Goal: Use online tool/utility: Utilize a website feature to perform a specific function

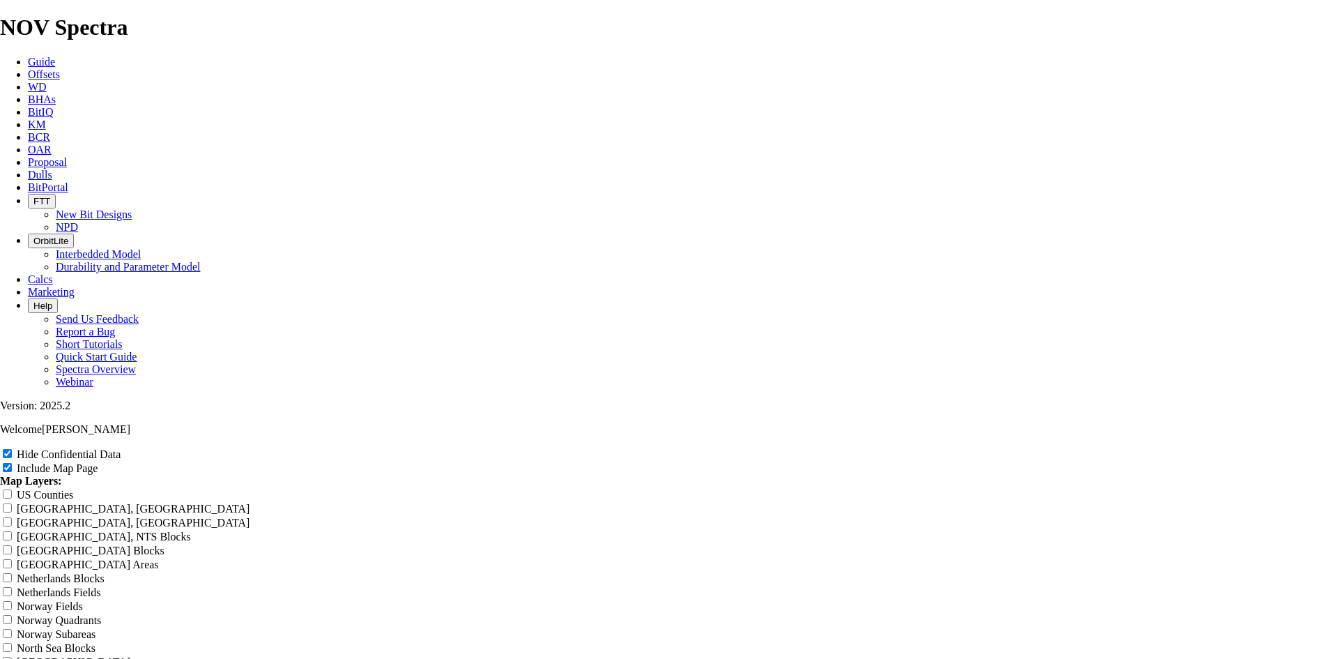
scroll to position [2091, 0]
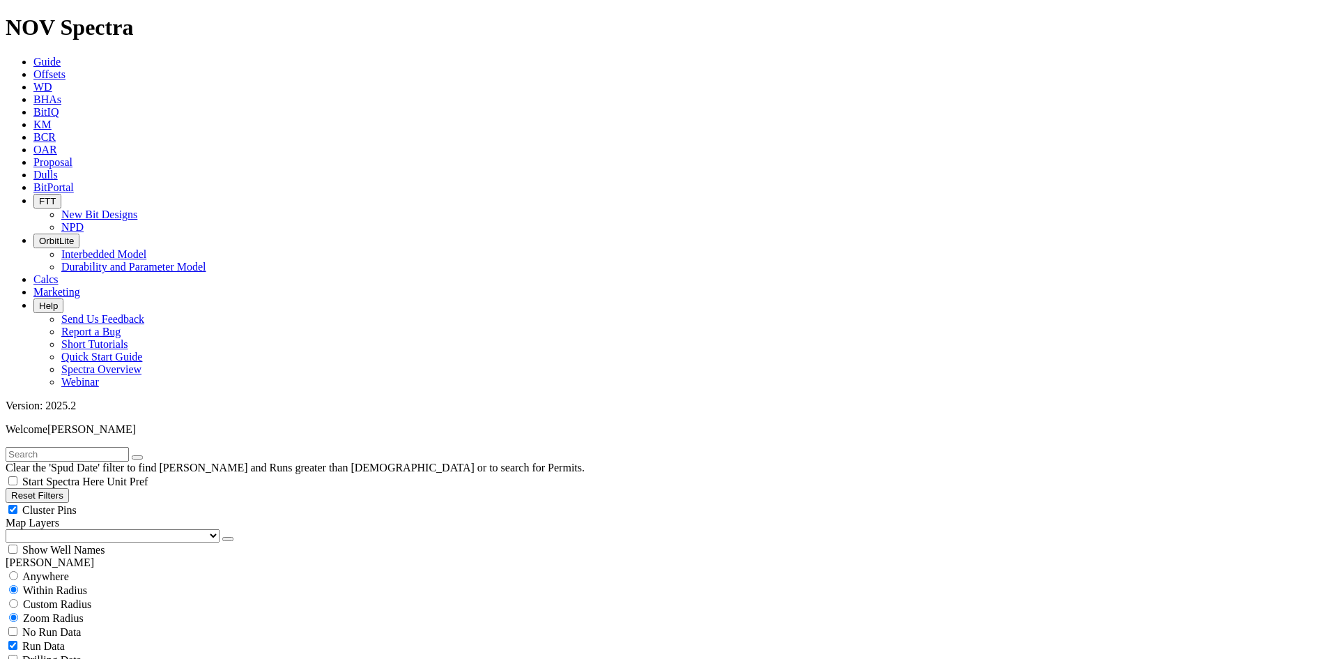
scroll to position [1475, 0]
click at [228, 539] on icon "button" at bounding box center [228, 539] width 0 height 0
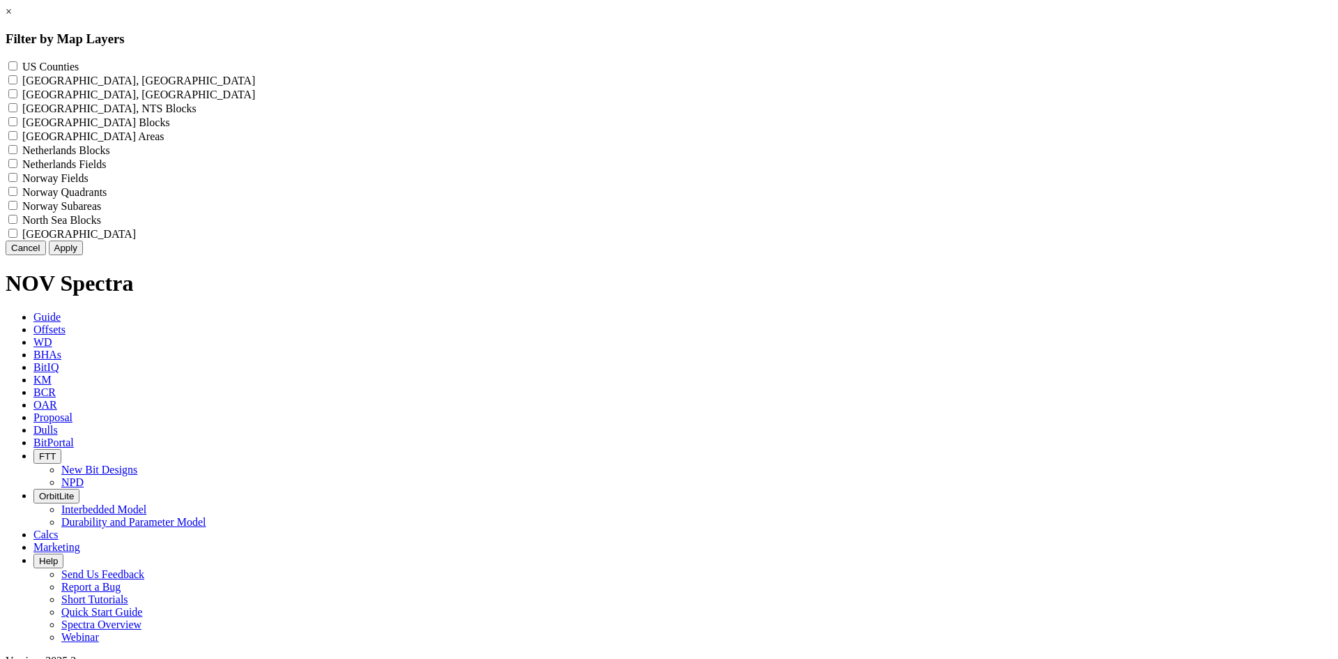
click at [586, 67] on div "US Counties - ()" at bounding box center [669, 66] width 1327 height 14
click at [17, 67] on Counties "US Counties - ()" at bounding box center [12, 65] width 9 height 9
checkbox Counties "true"
click at [83, 255] on button "Apply" at bounding box center [66, 247] width 34 height 15
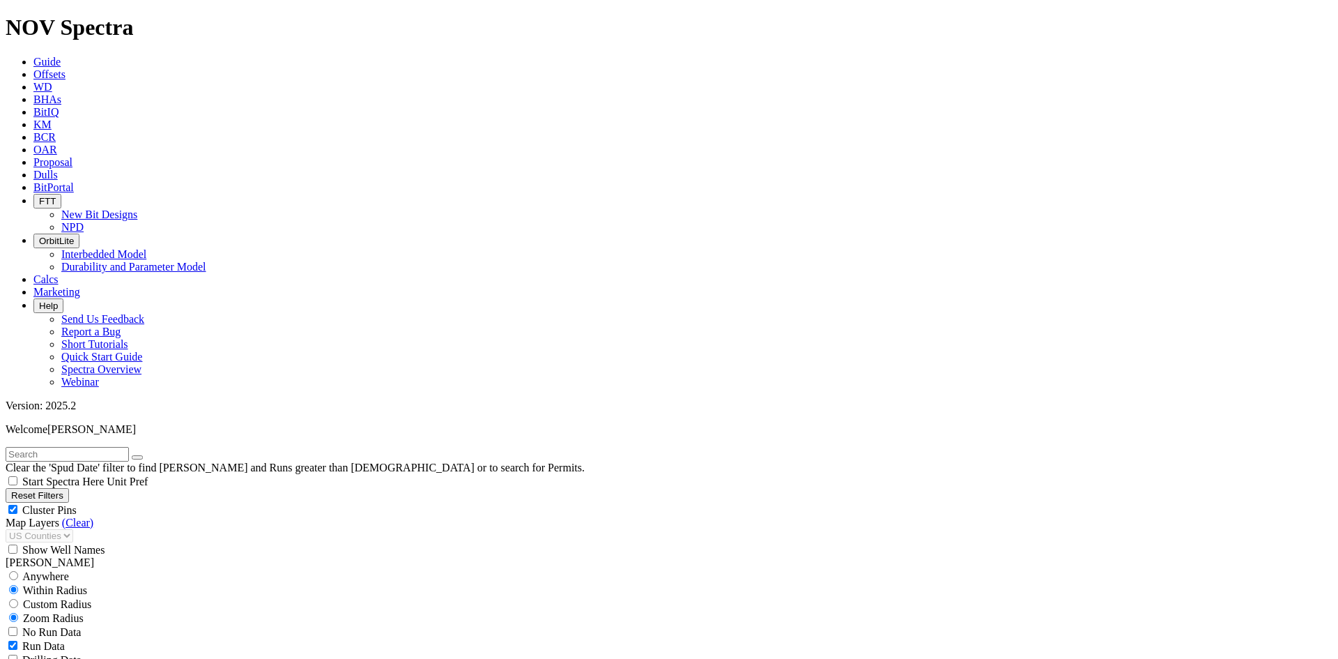
scroll to position [19297, 0]
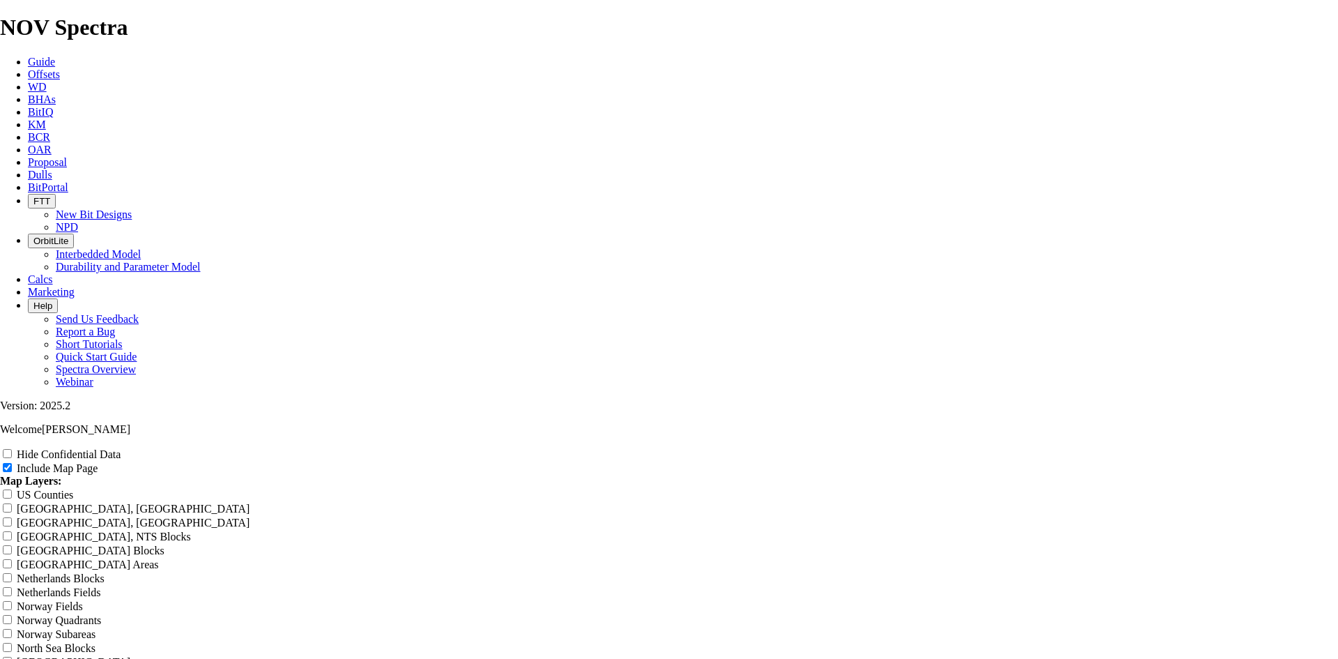
click at [121, 448] on label "Hide Confidential Data" at bounding box center [69, 454] width 104 height 12
click at [12, 449] on input "Hide Confidential Data" at bounding box center [7, 453] width 9 height 9
checkbox input "true"
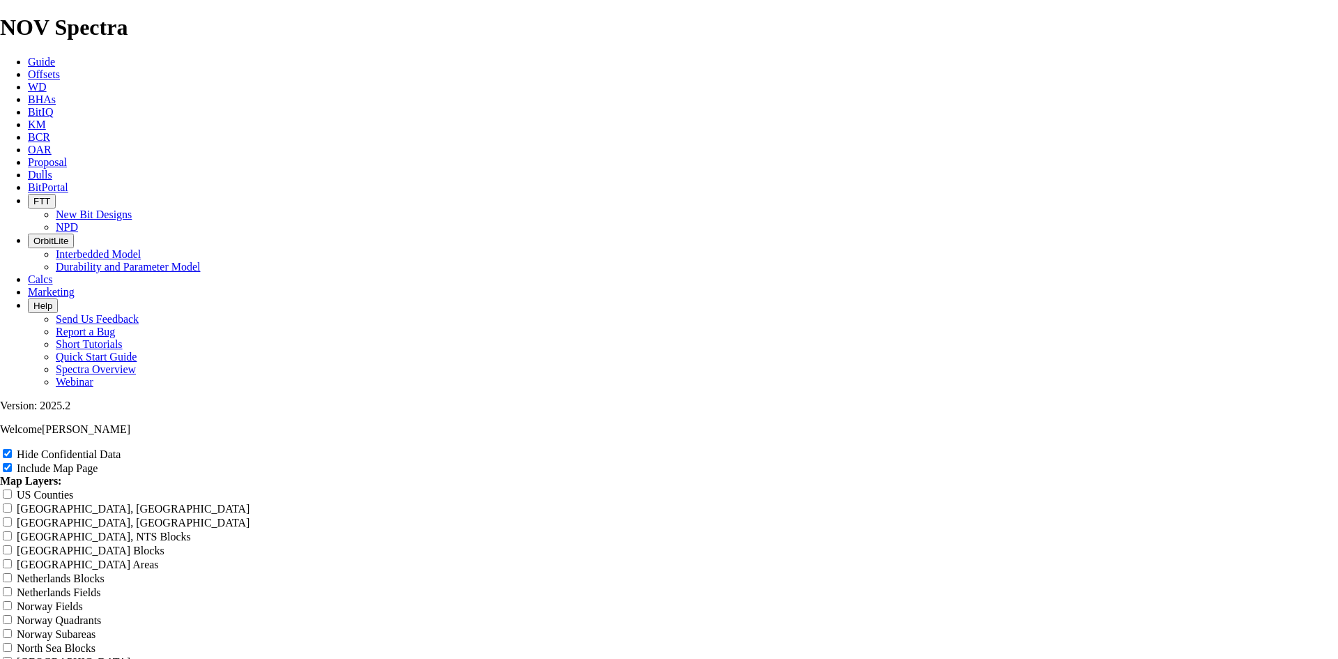
radio input "true"
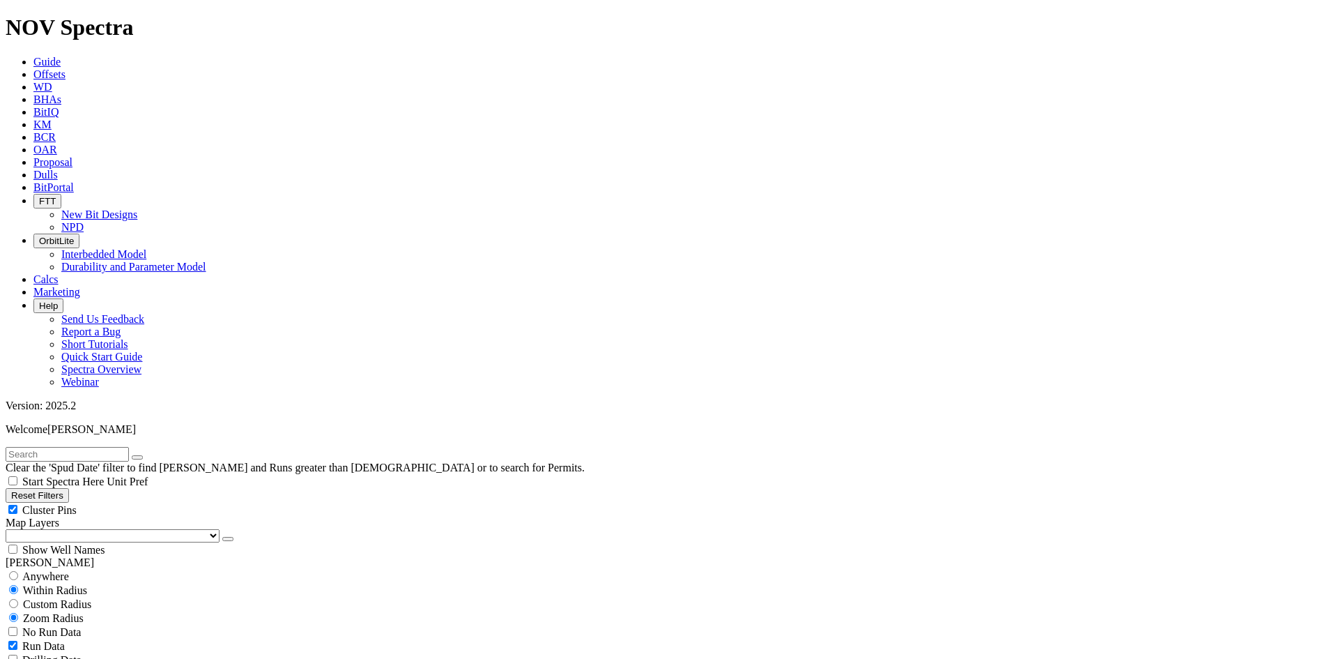
click at [222, 537] on button "button" at bounding box center [227, 539] width 11 height 4
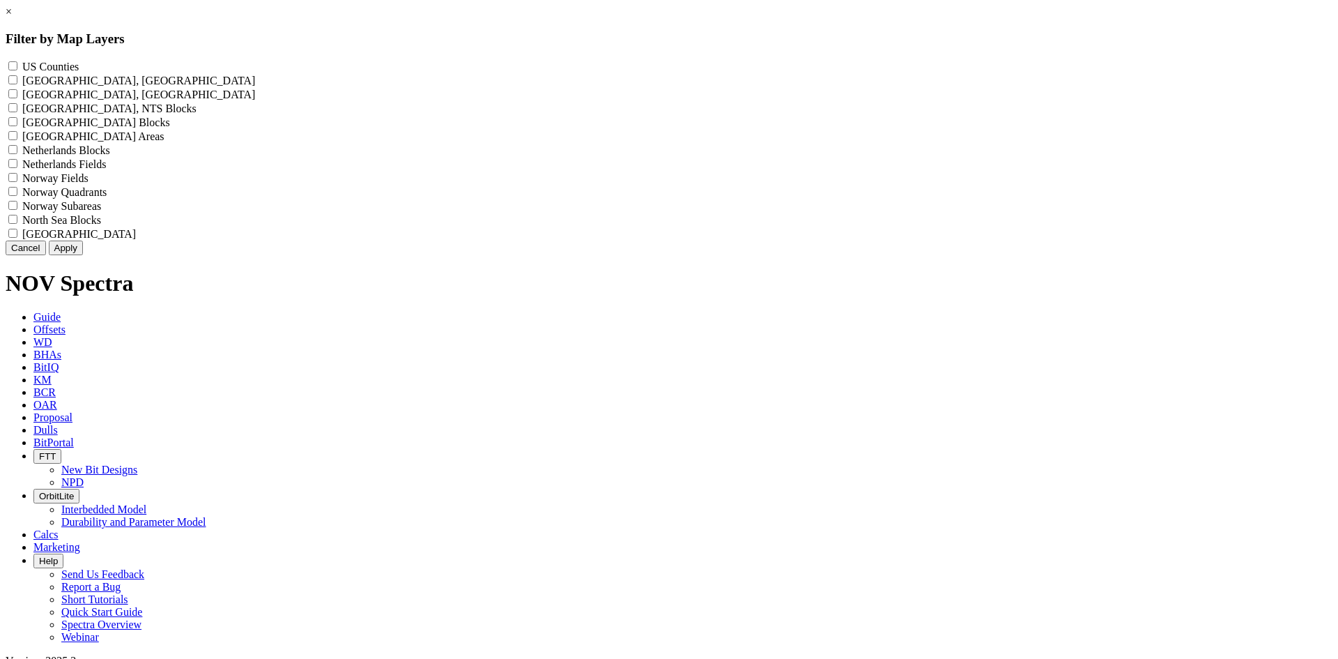
click at [79, 67] on label "US Counties - ()" at bounding box center [50, 67] width 56 height 12
click at [17, 67] on Counties "US Counties - ()" at bounding box center [12, 65] width 9 height 9
checkbox Counties "true"
click at [83, 255] on button "Apply" at bounding box center [66, 247] width 34 height 15
